Goal: Task Accomplishment & Management: Manage account settings

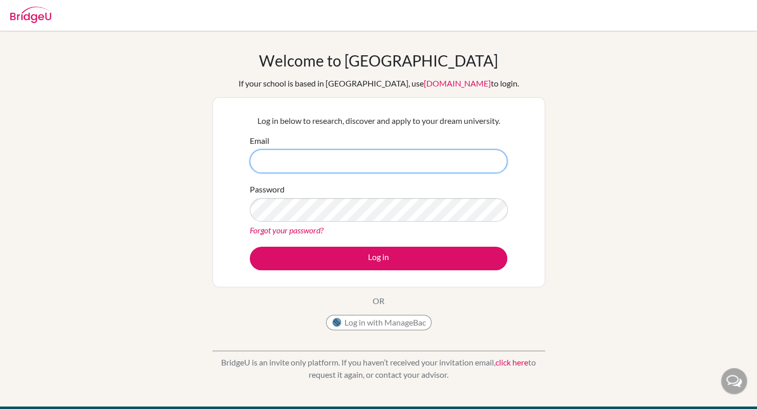
click at [297, 160] on input "Email" at bounding box center [379, 162] width 258 height 24
type input "[EMAIL_ADDRESS][DOMAIN_NAME]"
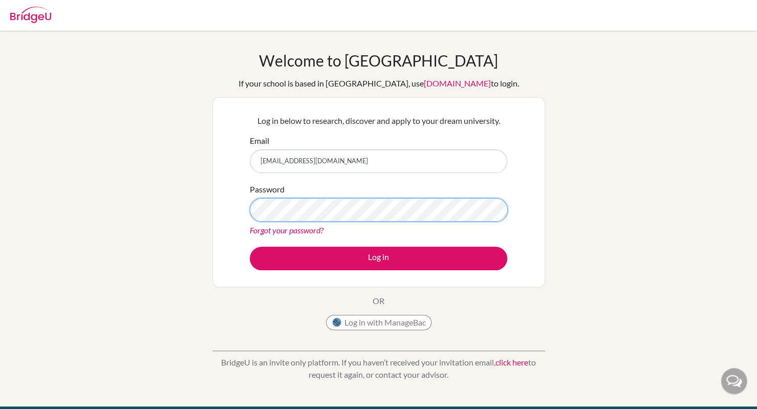
click at [250, 247] on button "Log in" at bounding box center [379, 259] width 258 height 24
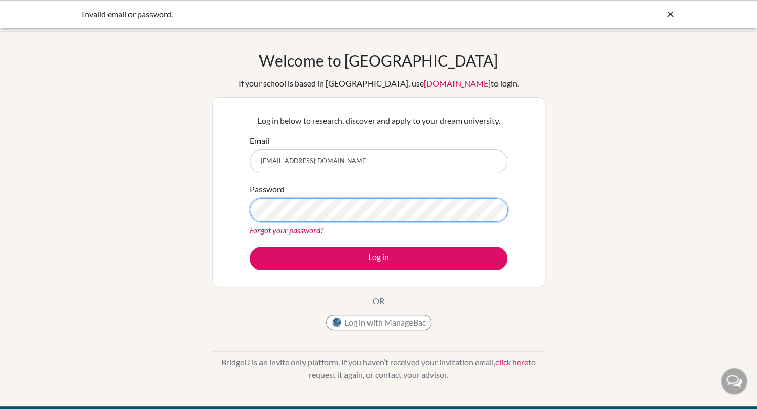
click at [250, 247] on button "Log in" at bounding box center [379, 259] width 258 height 24
click at [308, 225] on link "Forgot your password?" at bounding box center [287, 230] width 74 height 10
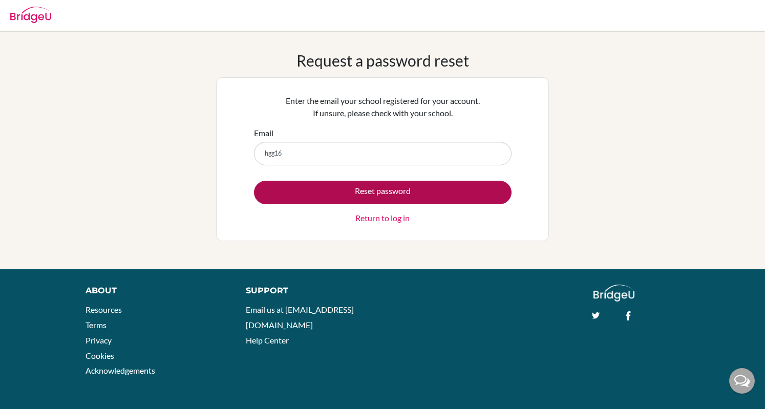
type input "hgg16.garciag@gmail.com"
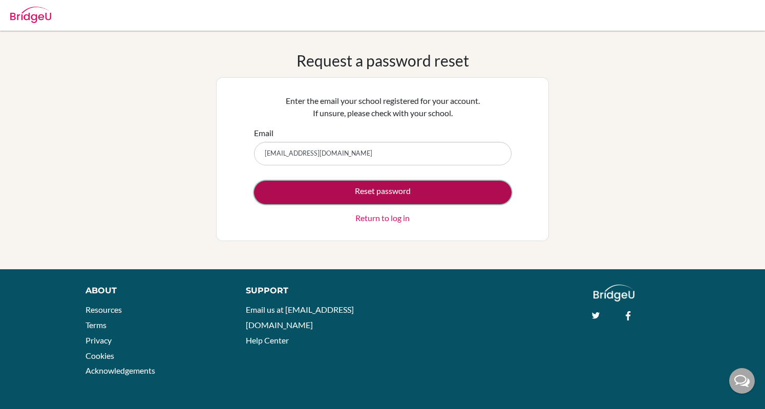
click at [329, 198] on button "Reset password" at bounding box center [383, 193] width 258 height 24
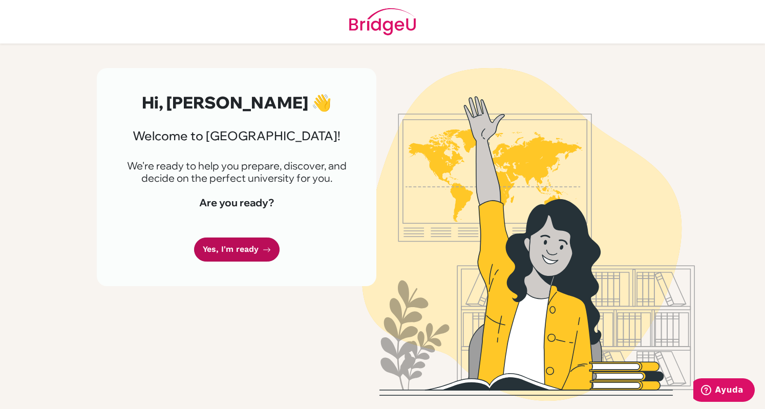
click at [236, 246] on link "Yes, I'm ready" at bounding box center [237, 250] width 86 height 24
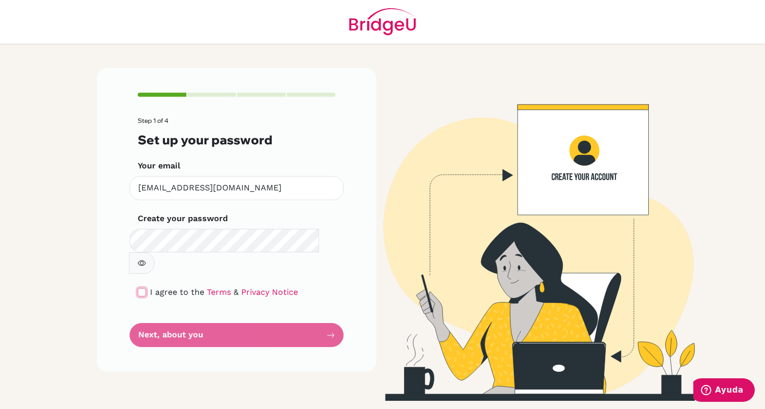
click at [142, 288] on input "checkbox" at bounding box center [142, 292] width 8 height 8
checkbox input "true"
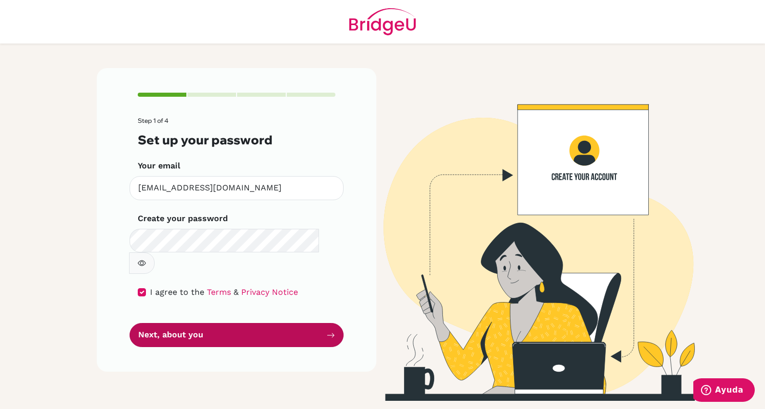
click at [171, 323] on button "Next, about you" at bounding box center [237, 335] width 214 height 24
